Goal: Transaction & Acquisition: Purchase product/service

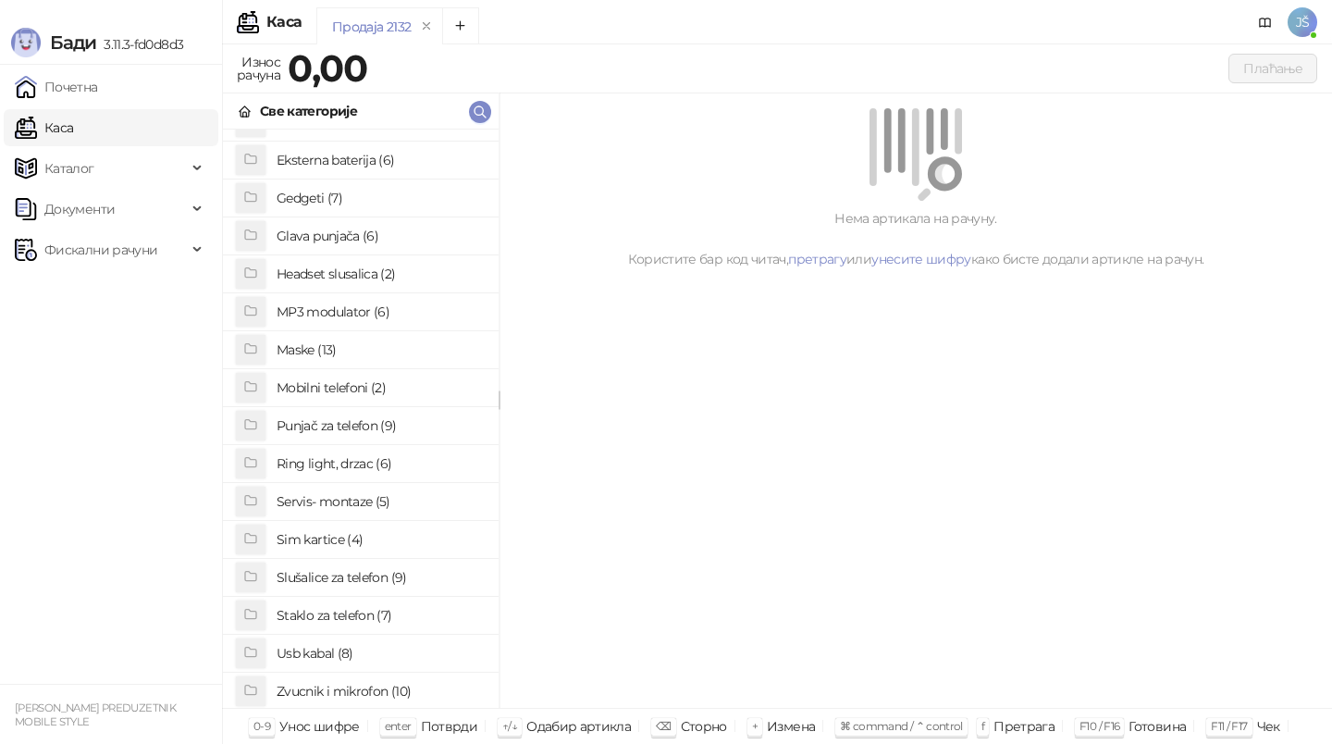
scroll to position [109, 0]
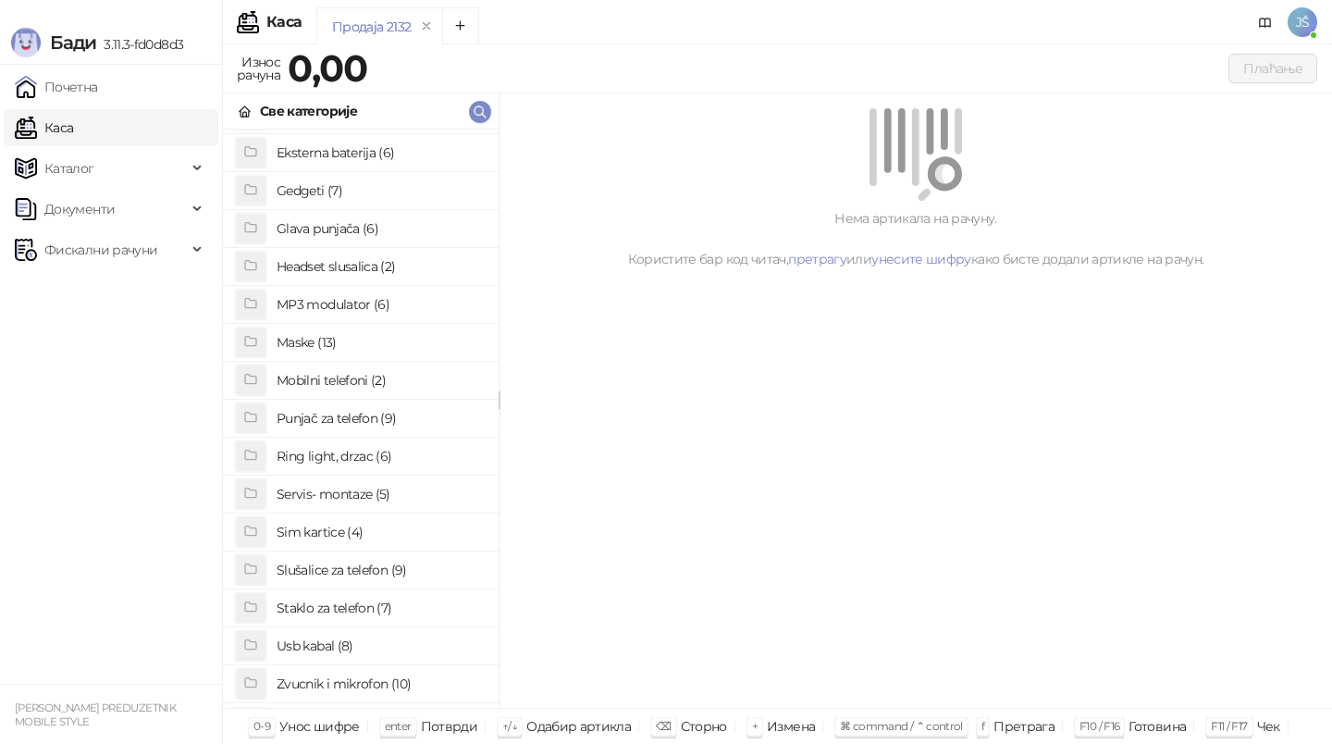
click at [362, 600] on h4 "Staklo za telefon (7)" at bounding box center [380, 608] width 207 height 30
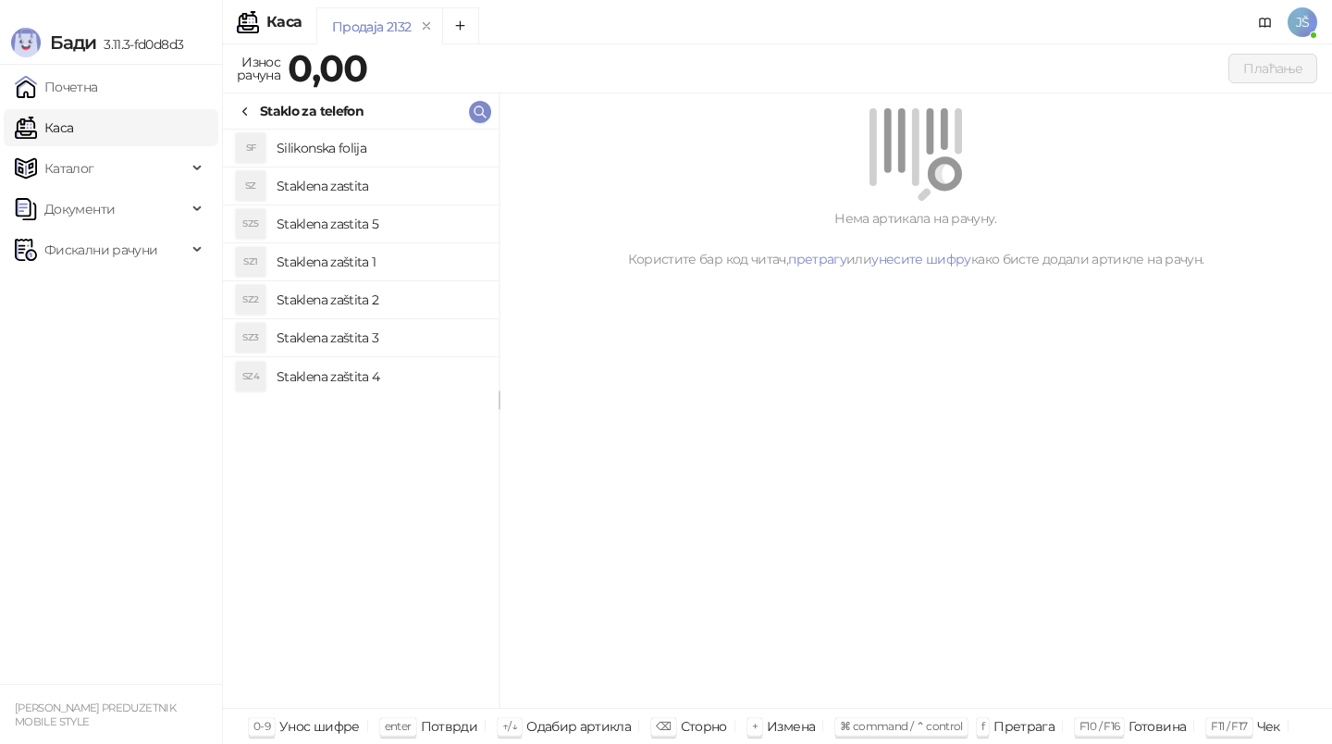
click at [399, 142] on h4 "Silikonska folija" at bounding box center [380, 148] width 207 height 30
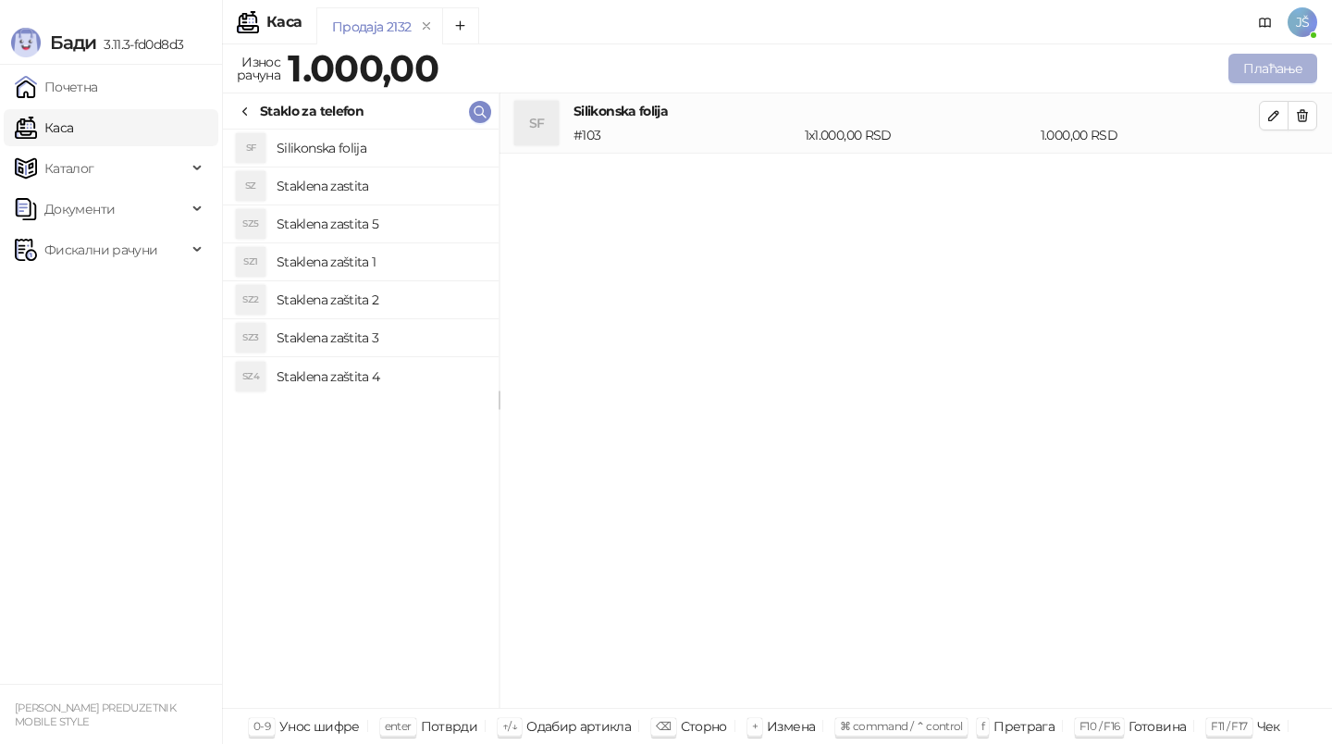
click at [1263, 78] on button "Плаћање" at bounding box center [1273, 69] width 89 height 30
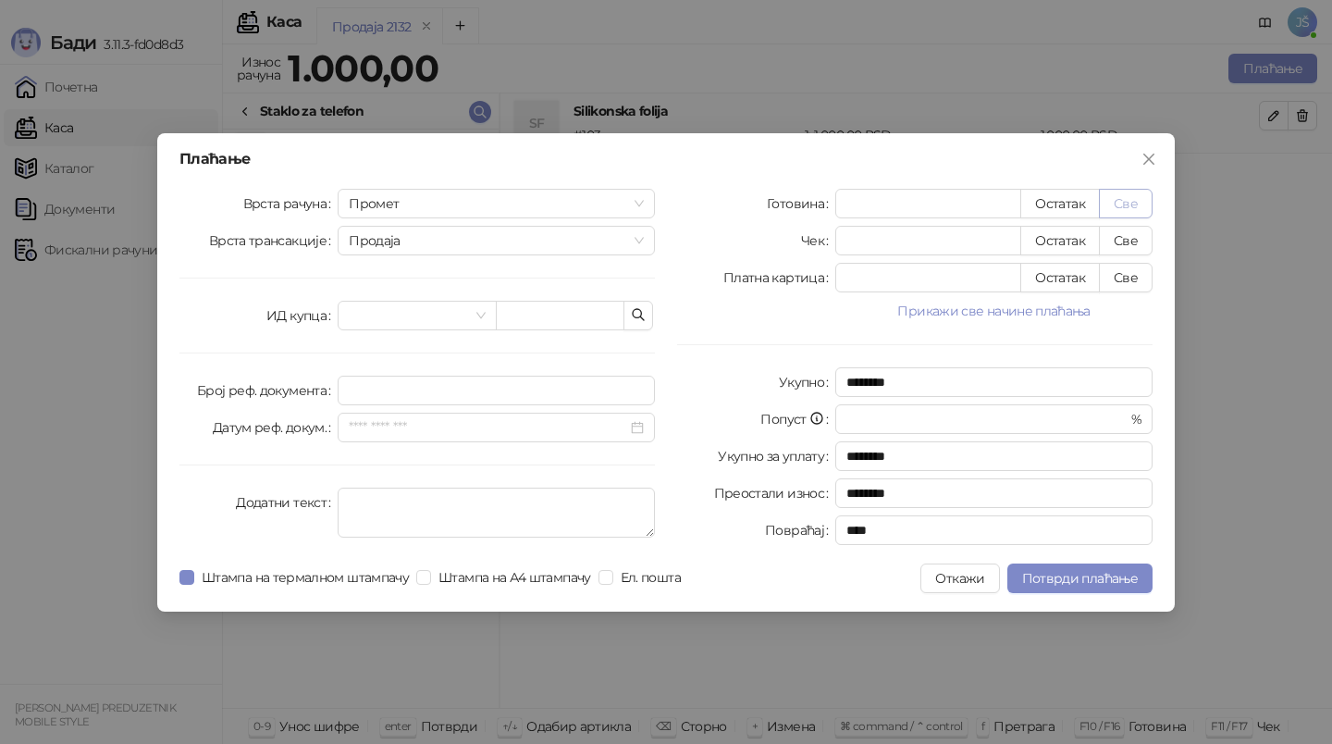
click at [1127, 200] on button "Све" at bounding box center [1126, 204] width 54 height 30
type input "****"
click at [1081, 571] on span "Потврди плаћање" at bounding box center [1080, 578] width 116 height 17
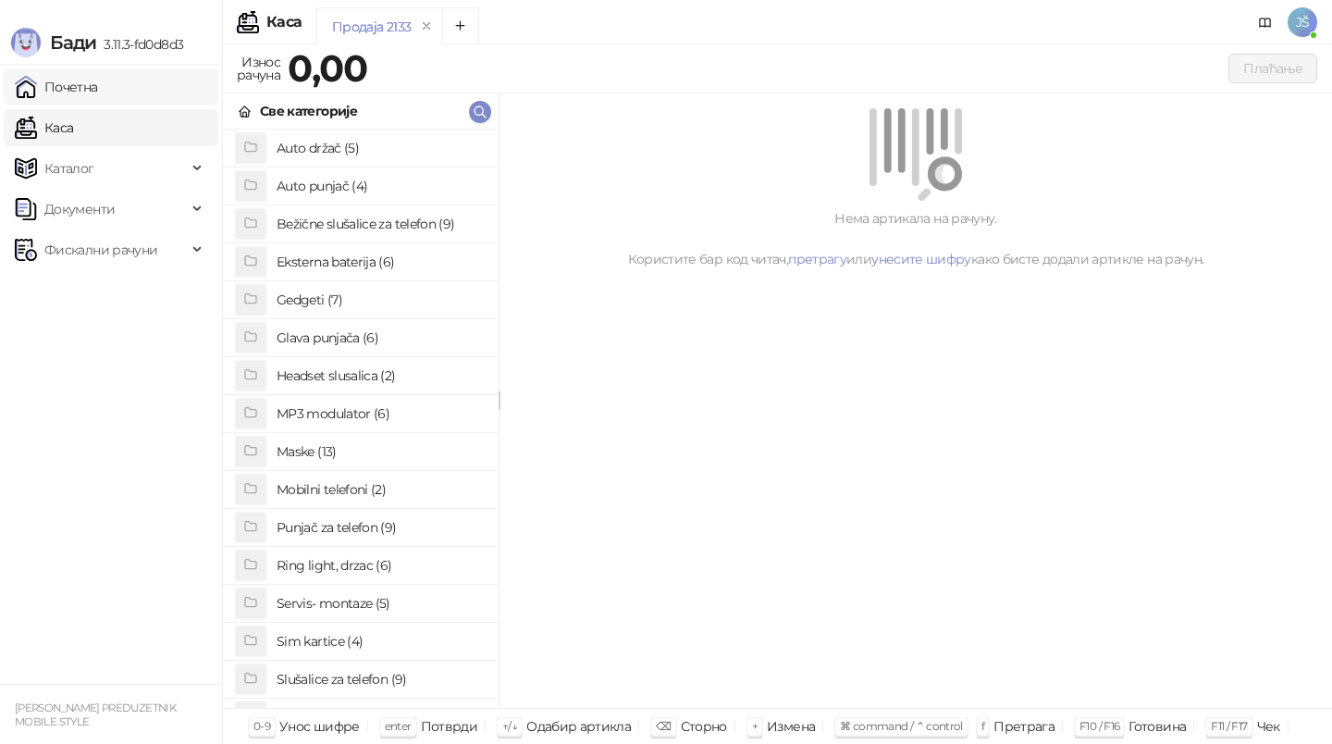
click at [98, 95] on link "Почетна" at bounding box center [56, 86] width 83 height 37
